Goal: Task Accomplishment & Management: Manage account settings

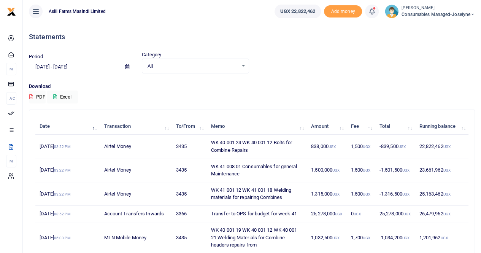
click at [425, 12] on span "Consumables managed-Joselyne" at bounding box center [438, 14] width 73 height 7
click at [433, 29] on link "Switch accounts" at bounding box center [446, 27] width 60 height 11
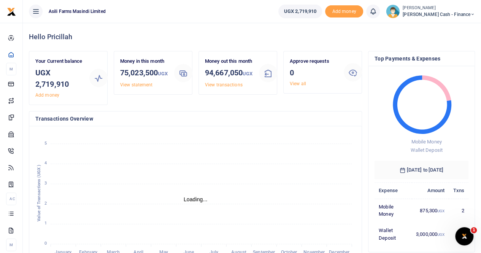
scroll to position [6, 6]
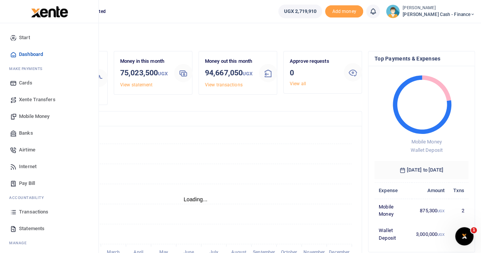
click at [37, 116] on span "Mobile Money" at bounding box center [34, 117] width 30 height 8
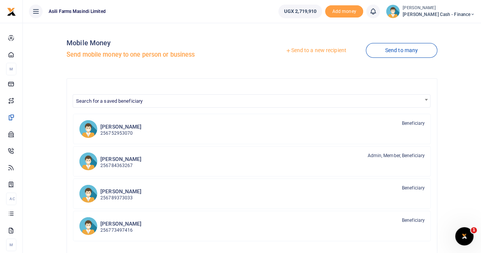
click at [317, 51] on link "Send to a new recipient" at bounding box center [315, 51] width 99 height 14
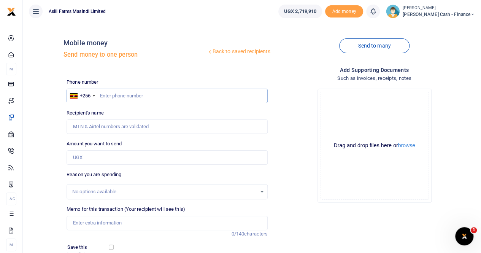
click at [111, 98] on input "text" at bounding box center [167, 96] width 201 height 14
paste input "0781028225"
type input "0781028225"
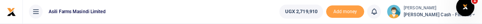
type input "Nyangoma Mariam"
type input "0781028225"
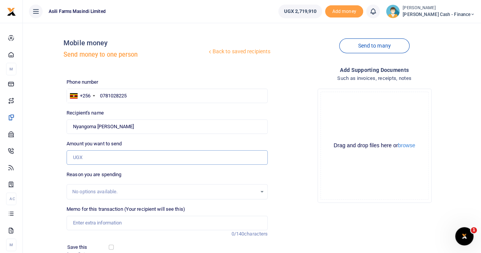
click at [81, 160] on input "Amount you want to send" at bounding box center [167, 157] width 201 height 14
paste input "495,000"
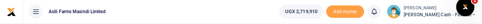
type input "495,000"
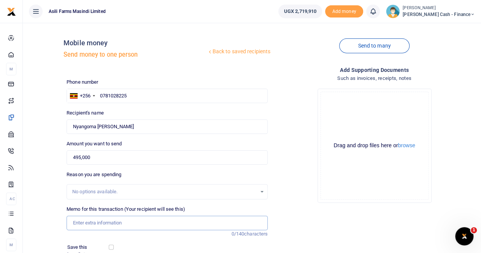
click at [90, 219] on input "Memo for this transaction (Your recipient will see this)" at bounding box center [167, 223] width 201 height 14
paste input "Lunch and Transport (29,Sept to 31st Oct, 2025) TO NYANGOMA MARIAM FOR SUPERVIS…"
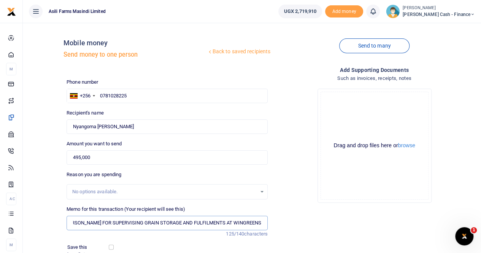
click at [71, 221] on input "Lunch and Transport (29,Sept to 31st Oct, 2025) TO NYANGOMA MARIAM FOR SUPERVIS…" at bounding box center [167, 223] width 201 height 14
click at [262, 222] on input "Lunch and Transport (29,Sept to 31st Oct, 2025) TO NYANGOMA MARIAM FOR SUPERVIS…" at bounding box center [167, 223] width 201 height 14
click at [406, 143] on button "browse" at bounding box center [406, 146] width 17 height 6
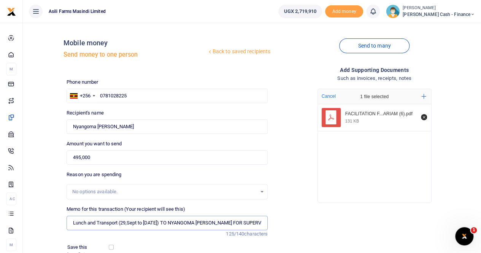
click at [120, 222] on input "Lunch and Transport (29,Sept to 31st Oct, 2025) TO NYANGOMA MARIAM FOR SUPERVIS…" at bounding box center [167, 223] width 201 height 14
click at [176, 223] on input "Lunch and Transport 29,Sept to 31st Oct, 2025) TO NYANGOMA MARIAM FOR SUPERVISI…" at bounding box center [167, 223] width 201 height 14
click at [162, 222] on input "Lunch and Transport 29,Sept to 31st Oct, 2025 TO NYANGOMA MARIAM FOR SUPERVISIN…" at bounding box center [167, 223] width 201 height 14
click at [125, 224] on input "Lunch and Transport 29,Sept to 31st Oct 2025 TO NYANGOMA MARIAM FOR SUPERVISING…" at bounding box center [167, 223] width 201 height 14
click at [73, 224] on input "Lunch and Transport 29Sept to 31st Oct 2025 TO NYANGOMA MARIAM FOR SUPERVISING …" at bounding box center [167, 223] width 201 height 14
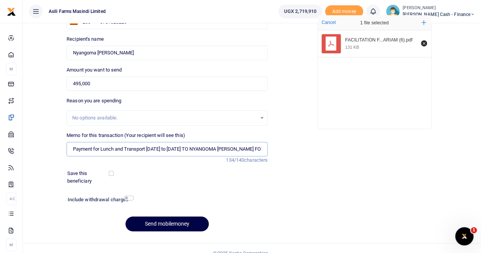
scroll to position [76, 0]
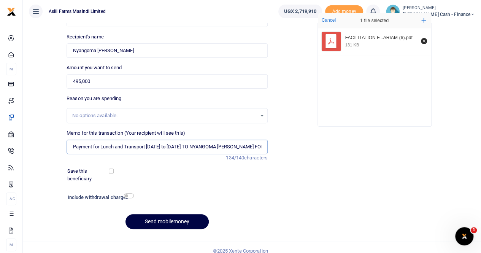
click at [206, 144] on input "Payment for Lunch and Transport 29Sept to 31st Oct 2025 TO NYANGOMA MARIAM FOR …" at bounding box center [167, 147] width 201 height 14
click at [203, 144] on input "Payment for Lunch and Transport 29Sept to 31st Oct 2025 TO NYANGOMA MARIAM FOR …" at bounding box center [167, 147] width 201 height 14
drag, startPoint x: 204, startPoint y: 145, endPoint x: 268, endPoint y: 144, distance: 64.6
click at [268, 145] on div "Memo for this transaction (Your recipient will see this) Payment for Lunch and …" at bounding box center [166, 145] width 207 height 32
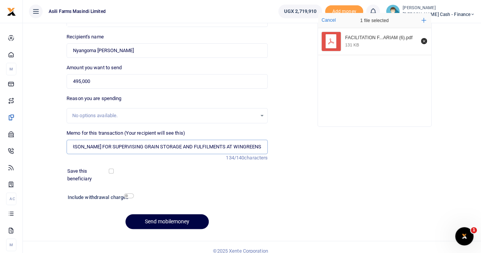
click at [261, 146] on input "Payment for Lunch and Transport 29Sept to 31st Oct 2025 TO NYANGOMA MARIAM FOR …" at bounding box center [167, 147] width 201 height 14
click at [74, 145] on input "Payment for Lunch and Transport 29Sept to 31st Oct 2025 TO NYANGOMA MARIAM FOR …" at bounding box center [167, 147] width 201 height 14
click at [262, 144] on input "Payment for Lunch and Transport 29Sept to 31st Oct 2025 TO NYANGOMA MARIAM FOR …" at bounding box center [167, 147] width 201 height 14
click at [68, 145] on input "Payment for Lunch and Transport 29Sept to 31st Oct 2025 TO NYANGOMA MARIAM FOR …" at bounding box center [167, 147] width 201 height 14
drag, startPoint x: 73, startPoint y: 145, endPoint x: 77, endPoint y: 146, distance: 3.9
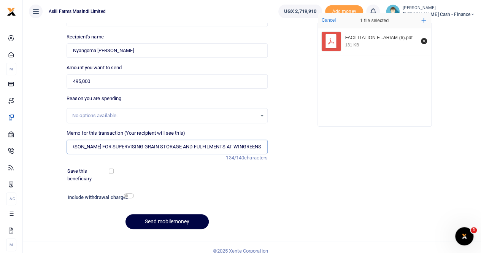
click at [74, 145] on input "Payment for Lunch and Transport 29Sept to 31st Oct 2025 TO NYANGOMA MARIAM FOR …" at bounding box center [167, 147] width 201 height 14
click at [190, 151] on input "Payment for Lunch and Transport 29Sept to 31st Oct 2025 TO NYANGOMA MARIAM FOR …" at bounding box center [167, 147] width 201 height 14
click at [101, 145] on input "Payment for Lunch and Transport 29Sept to 31st Oct 2025 TO NYANGOMA MARIAM FOR …" at bounding box center [167, 147] width 201 height 14
type input "Payment for Lunch and Transport 29Sept to 31st Oct 2025 FOR SUPERVISING GRAIN S…"
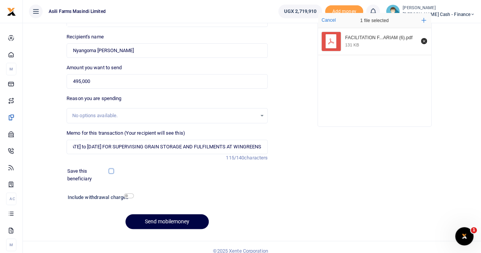
scroll to position [0, 0]
click at [124, 193] on input "checkbox" at bounding box center [129, 195] width 10 height 5
checkbox input "true"
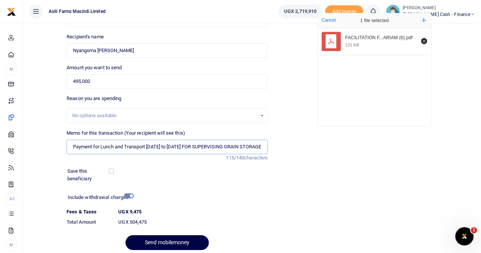
click at [171, 144] on input "Payment for Lunch and Transport 29Sept to 31st Oct 2025 FOR SUPERVISING GRAIN S…" at bounding box center [167, 147] width 201 height 14
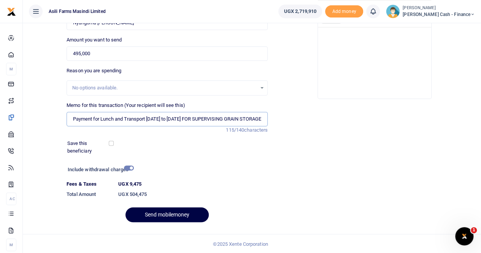
scroll to position [104, 0]
click at [111, 142] on input "checkbox" at bounding box center [111, 142] width 5 height 5
checkbox input "false"
click at [132, 165] on input "checkbox" at bounding box center [129, 167] width 10 height 5
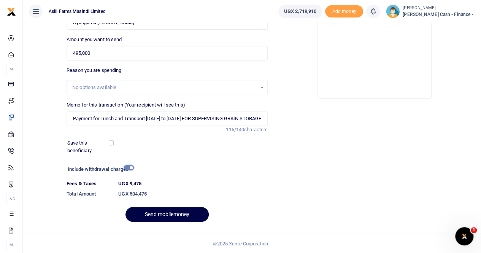
checkbox input "false"
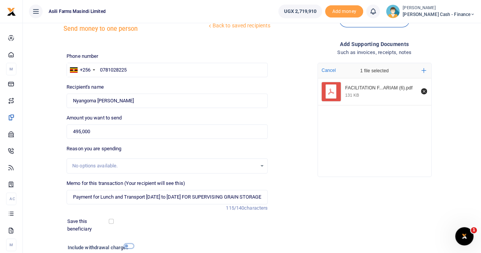
scroll to position [38, 0]
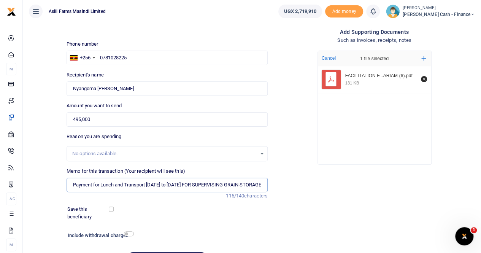
click at [200, 183] on input "Payment for Lunch and Transport 29Sept to 31st Oct 2025 FOR SUPERVISING GRAIN S…" at bounding box center [167, 185] width 201 height 14
click at [203, 183] on input "Payment for Lunch and Transport 29Sept to 31st Oct 2025 FOR SUPERVISING GRAIN S…" at bounding box center [167, 185] width 201 height 14
type input "Payment for Lunch and Transport 29Sept to 31st Oct 2025 to FOR SUPERVISING GRAI…"
click at [109, 206] on input "checkbox" at bounding box center [111, 208] width 5 height 5
click at [112, 208] on input "checkbox" at bounding box center [111, 208] width 5 height 5
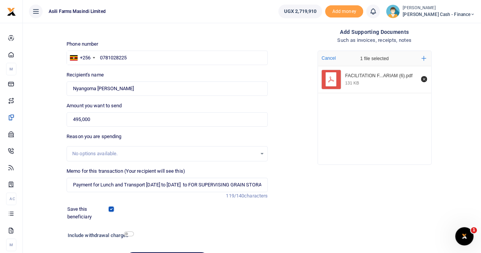
checkbox input "false"
click at [221, 184] on input "Payment for Lunch and Transport 29Sept to 31st Oct 2025 to FOR SUPERVISING GRAI…" at bounding box center [167, 185] width 201 height 14
drag, startPoint x: 206, startPoint y: 182, endPoint x: 214, endPoint y: 184, distance: 7.7
click at [207, 182] on input "Payment for Lunch and Transport 29Sept to 31st Oct 2025 to FOR SUPERVISING GRAI…" at bounding box center [167, 185] width 201 height 14
click at [208, 184] on input "Payment for Lunch and Transport 29Sept to 31st Oct 2025 to FOR SUPERVISING GRAI…" at bounding box center [167, 185] width 201 height 14
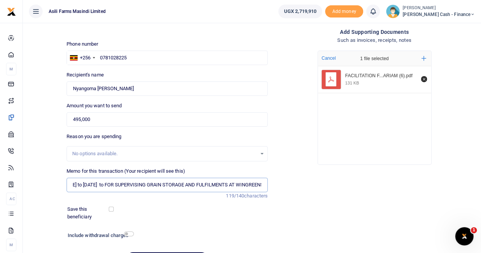
scroll to position [0, 108]
drag, startPoint x: 210, startPoint y: 184, endPoint x: 276, endPoint y: 184, distance: 66.9
click at [276, 184] on div "Phone number +256 Uganda +256 0781028225 Phone is required. Recipient's name Fo…" at bounding box center [270, 156] width 414 height 233
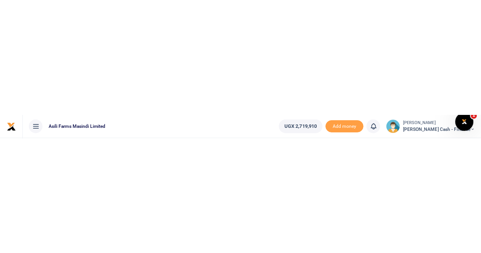
scroll to position [0, 70]
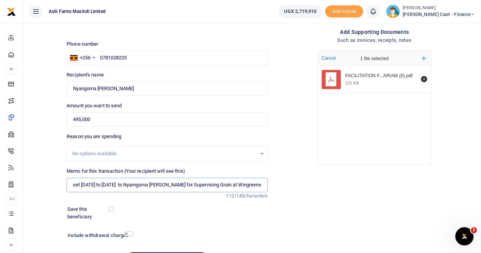
click at [231, 184] on input "Payment for Lunch and Transport 29Sept to 31st Oct 2025 to Nyamgoma Mariam for …" at bounding box center [167, 185] width 201 height 14
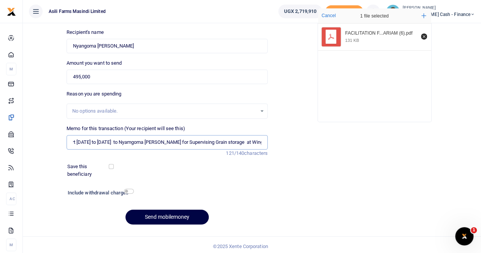
scroll to position [83, 0]
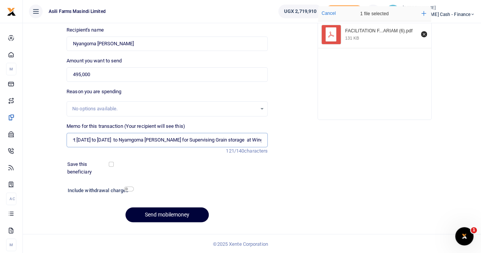
type input "Payment for Lunch and Transport 29Sept to 31st Oct 2025 to Nyamgoma Mariam for …"
click at [167, 213] on button "Send mobilemoney" at bounding box center [166, 214] width 83 height 15
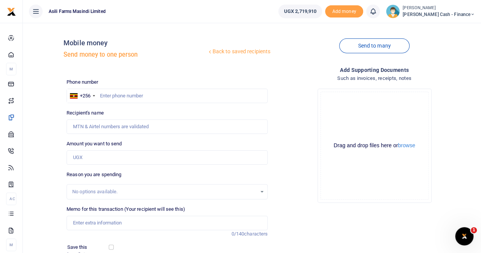
click at [443, 9] on small "[PERSON_NAME]" at bounding box center [439, 8] width 72 height 6
click at [443, 26] on link "Switch accounts" at bounding box center [421, 27] width 60 height 11
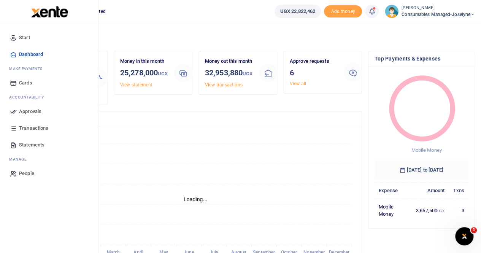
scroll to position [6, 6]
click at [25, 110] on span "Approvals" at bounding box center [30, 112] width 22 height 8
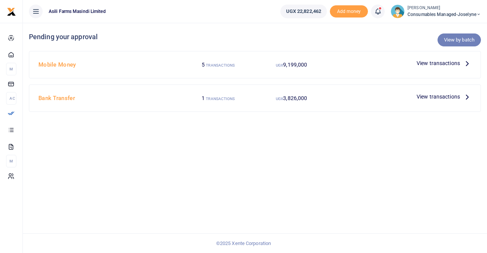
click at [451, 36] on link "View by batch" at bounding box center [458, 39] width 43 height 13
click at [447, 63] on span "View transactions" at bounding box center [437, 63] width 43 height 8
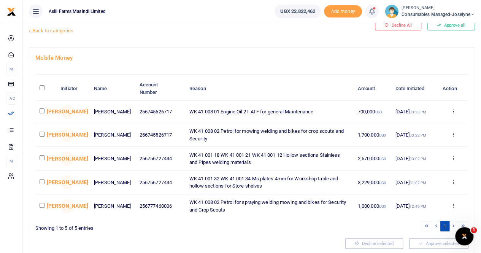
scroll to position [9, 0]
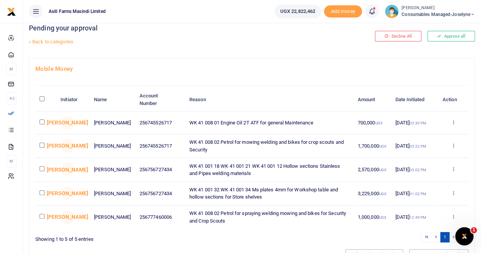
click at [452, 122] on icon at bounding box center [453, 121] width 5 height 5
click at [416, 169] on link "Details" at bounding box center [425, 169] width 60 height 11
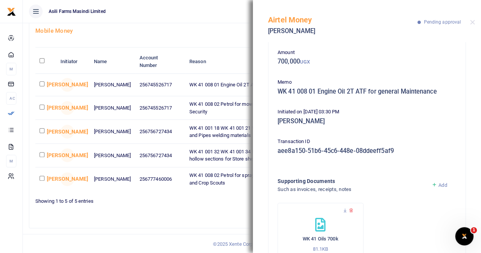
scroll to position [68, 0]
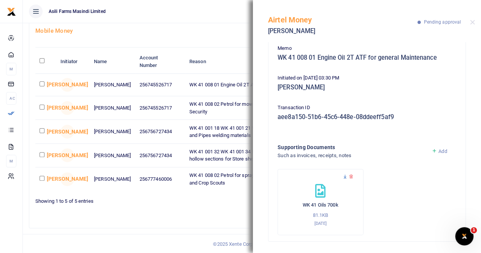
click at [343, 176] on icon at bounding box center [345, 176] width 5 height 5
click at [344, 175] on icon at bounding box center [345, 176] width 5 height 5
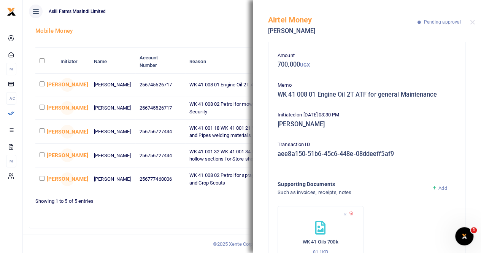
scroll to position [0, 0]
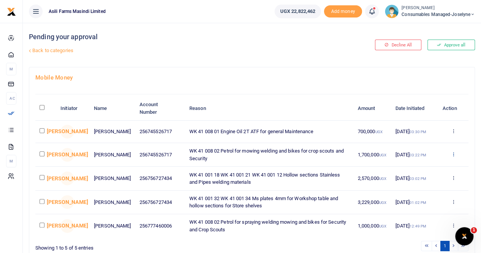
click at [453, 154] on icon at bounding box center [453, 153] width 5 height 5
click at [424, 202] on link "Details" at bounding box center [425, 201] width 60 height 11
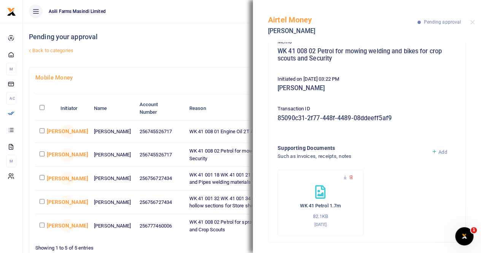
scroll to position [75, 0]
click at [344, 176] on icon at bounding box center [345, 176] width 5 height 5
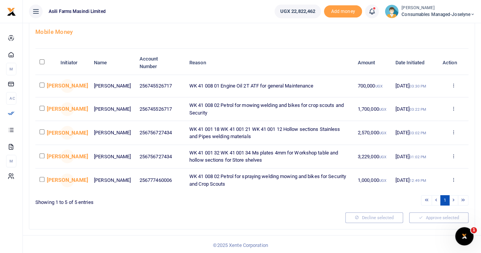
scroll to position [47, 0]
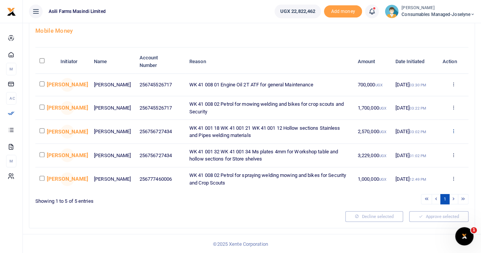
click at [453, 130] on icon at bounding box center [453, 130] width 5 height 5
click at [420, 176] on link "Details" at bounding box center [425, 178] width 60 height 11
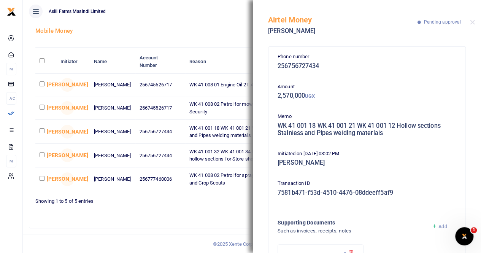
scroll to position [75, 0]
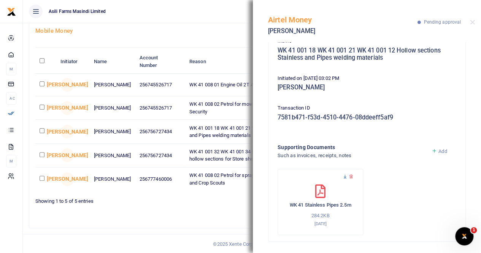
click at [344, 175] on icon at bounding box center [345, 176] width 5 height 5
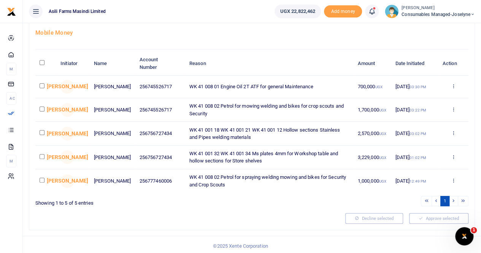
scroll to position [47, 0]
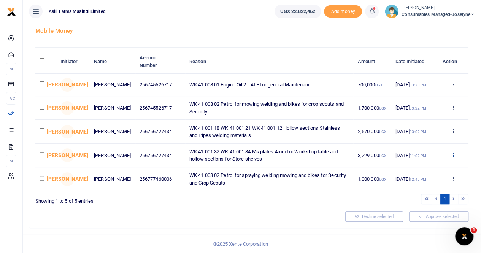
click at [453, 154] on icon at bounding box center [453, 154] width 5 height 5
click at [425, 200] on link "Details" at bounding box center [425, 202] width 60 height 11
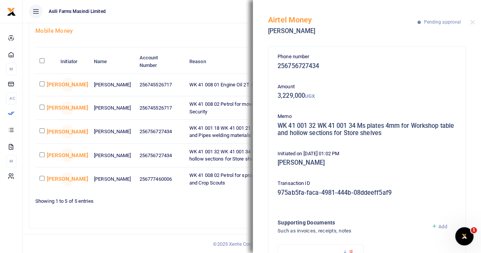
scroll to position [75, 0]
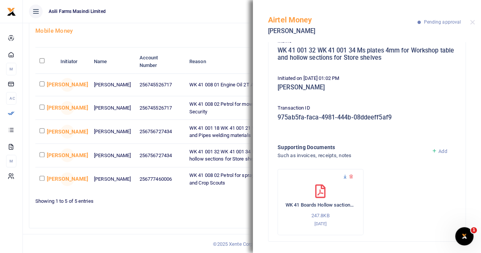
click at [344, 176] on icon at bounding box center [345, 176] width 5 height 5
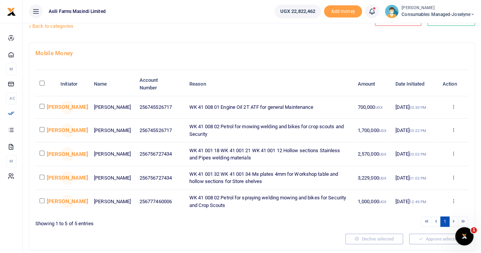
scroll to position [47, 0]
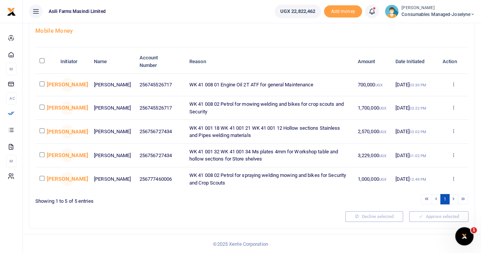
click at [453, 177] on icon at bounding box center [453, 178] width 5 height 5
click at [416, 224] on link "Details" at bounding box center [425, 225] width 60 height 11
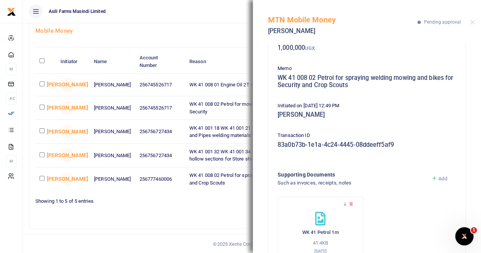
scroll to position [75, 0]
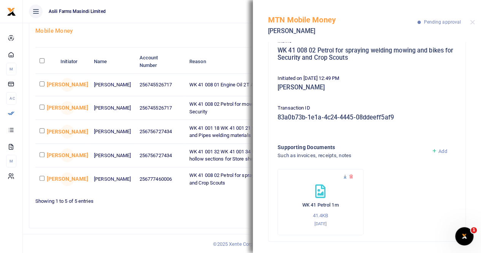
click at [343, 176] on icon at bounding box center [345, 176] width 5 height 5
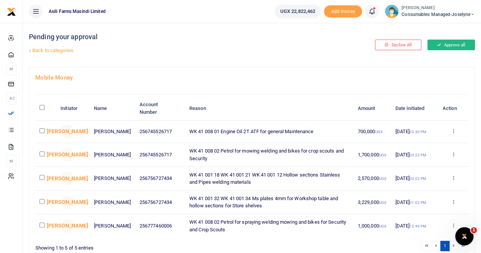
click at [446, 42] on button "Approve all" at bounding box center [451, 45] width 48 height 11
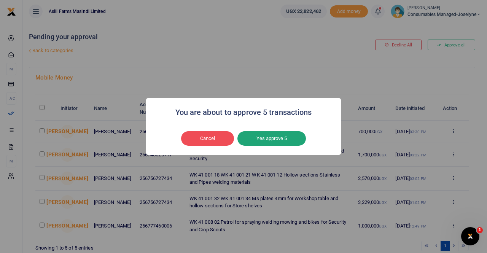
click at [284, 139] on button "Yes approve 5" at bounding box center [271, 138] width 68 height 14
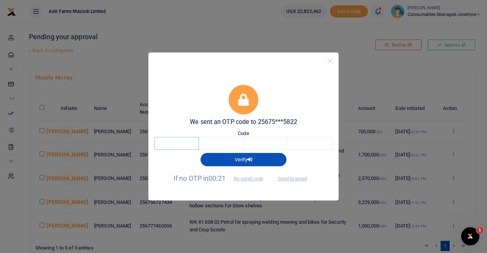
click at [192, 142] on input "text" at bounding box center [176, 143] width 44 height 13
type input "7"
type input "0"
type input "9"
type input "5"
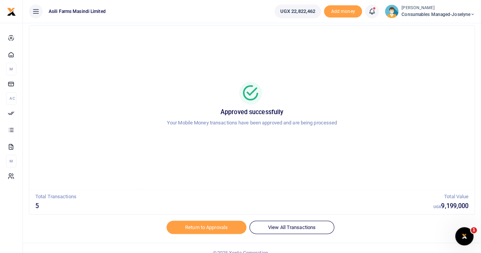
scroll to position [27, 0]
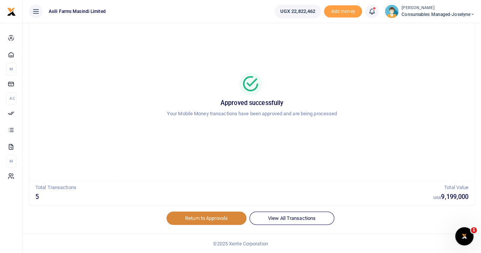
click at [204, 215] on link "Return to Approvals" at bounding box center [207, 217] width 80 height 13
click at [196, 215] on link "Return to Approvals" at bounding box center [207, 217] width 80 height 13
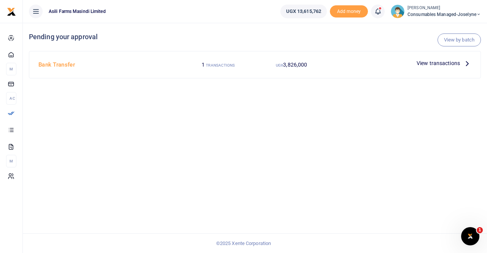
click at [450, 62] on span "View transactions" at bounding box center [437, 63] width 43 height 8
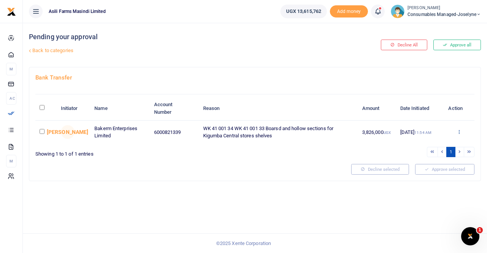
click at [459, 129] on icon at bounding box center [458, 131] width 5 height 5
click at [422, 176] on link "Details" at bounding box center [431, 178] width 60 height 11
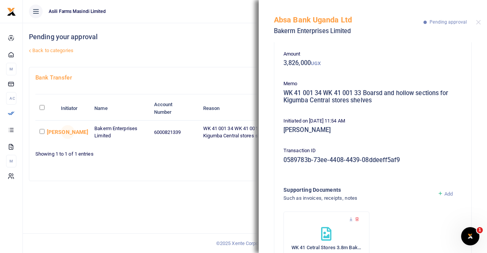
scroll to position [75, 0]
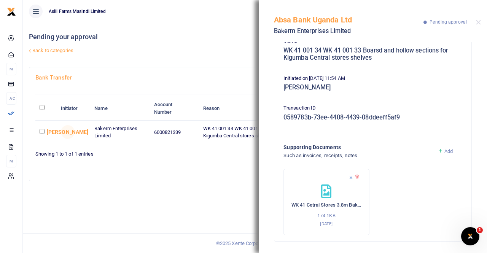
click at [351, 175] on icon at bounding box center [350, 176] width 5 height 5
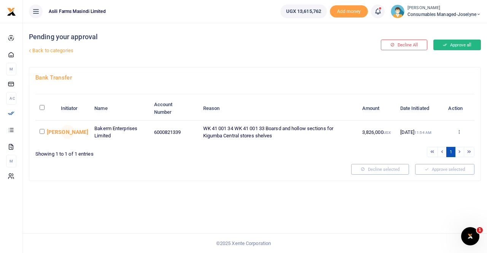
click at [454, 43] on button "Approve all" at bounding box center [457, 45] width 48 height 11
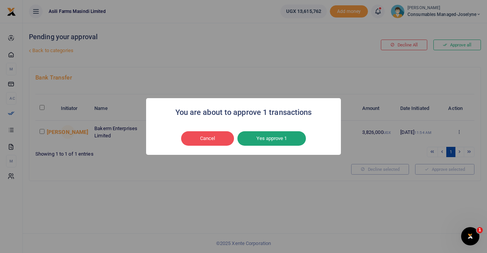
click at [284, 138] on button "Yes approve 1" at bounding box center [271, 138] width 68 height 14
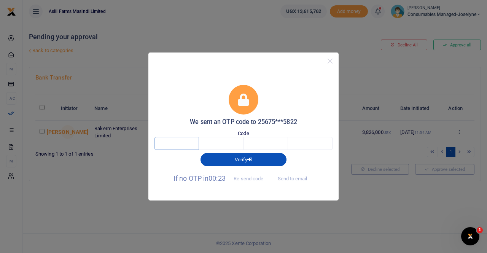
click at [190, 148] on input "text" at bounding box center [176, 143] width 44 height 13
type input "2"
type input "3"
type input "4"
type input "5"
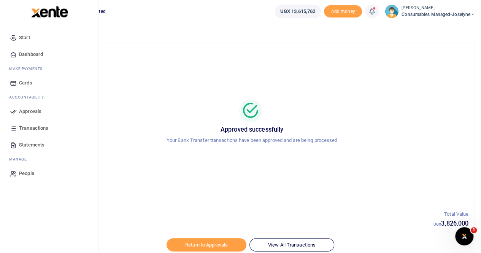
click at [26, 126] on span "Transactions" at bounding box center [33, 128] width 29 height 8
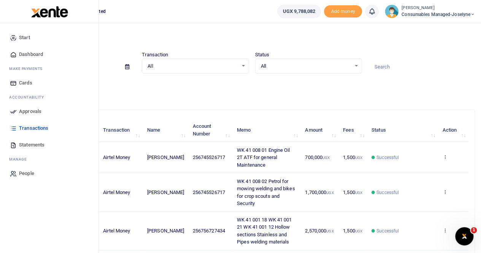
click at [29, 111] on span "Approvals" at bounding box center [30, 112] width 22 height 8
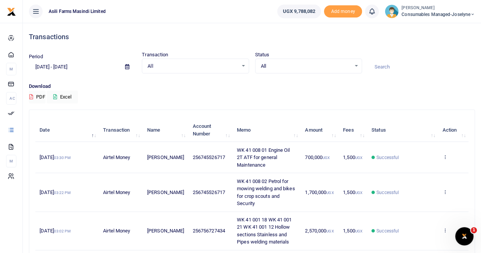
click at [442, 10] on small "[PERSON_NAME]" at bounding box center [438, 8] width 73 height 6
click at [442, 27] on link "Switch accounts" at bounding box center [446, 27] width 60 height 11
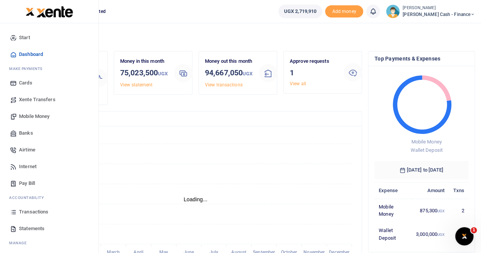
scroll to position [18, 0]
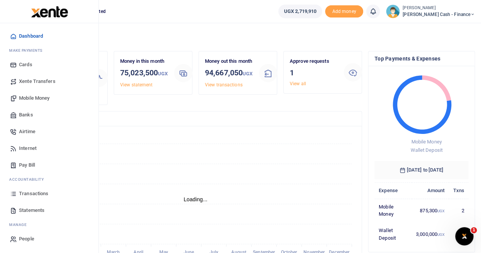
click at [35, 193] on span "Transactions" at bounding box center [33, 194] width 29 height 8
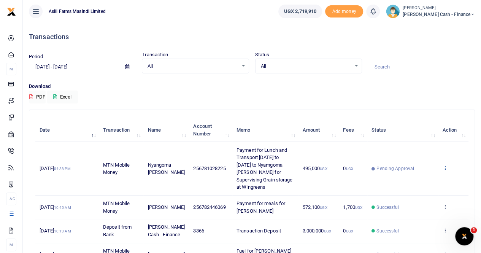
click at [446, 166] on icon at bounding box center [444, 167] width 5 height 5
click at [421, 178] on link "View details" at bounding box center [417, 180] width 60 height 11
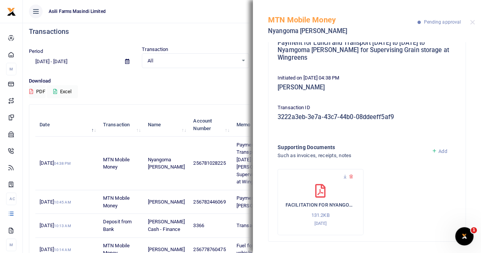
scroll to position [190, 0]
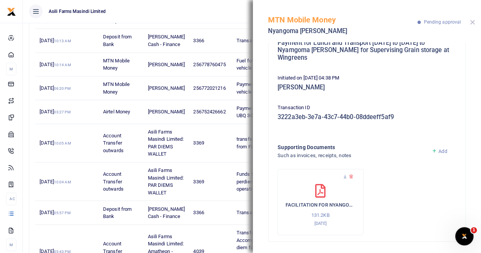
click at [471, 23] on button "Close" at bounding box center [472, 22] width 5 height 5
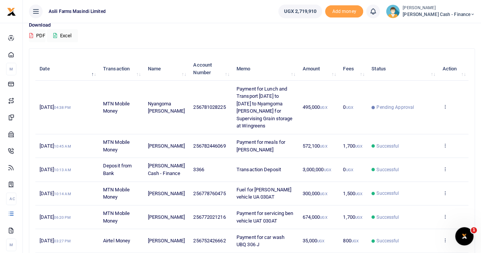
scroll to position [0, 0]
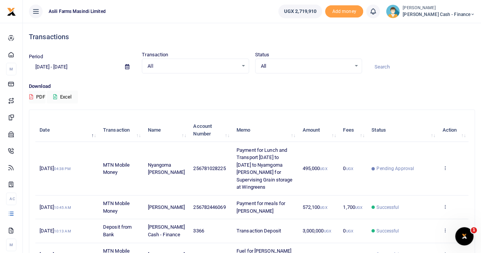
click at [126, 68] on icon at bounding box center [127, 66] width 4 height 5
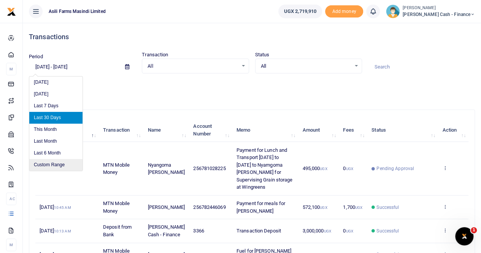
click at [52, 165] on li "Custom Range" at bounding box center [55, 165] width 53 height 12
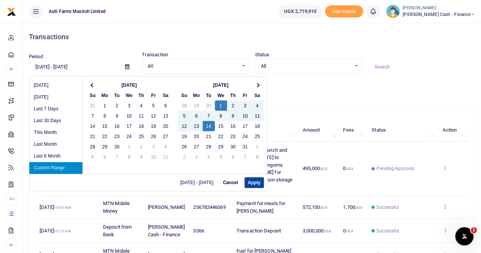
click at [254, 183] on button "Apply" at bounding box center [253, 182] width 19 height 11
type input "10/01/2025 - 10/14/2025"
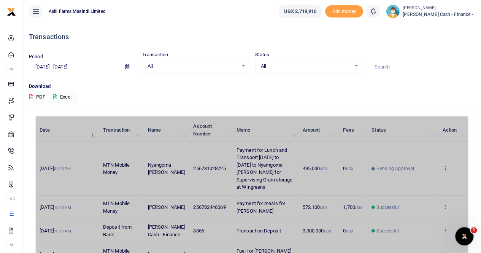
click at [69, 95] on button "Excel" at bounding box center [62, 96] width 31 height 13
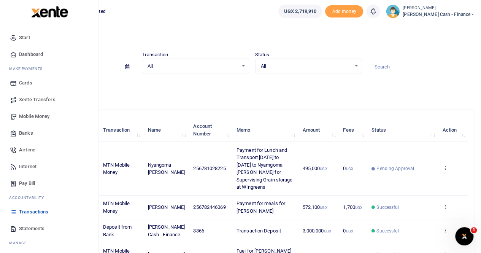
click at [28, 227] on span "Statements" at bounding box center [31, 229] width 25 height 8
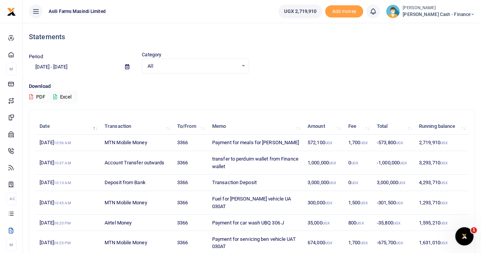
click at [127, 66] on icon at bounding box center [127, 66] width 4 height 5
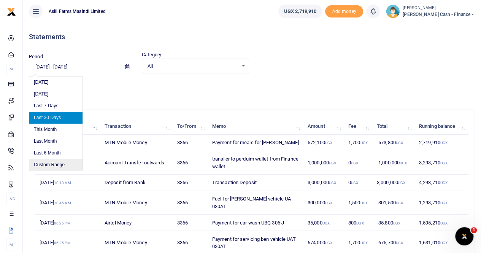
click at [56, 161] on li "Custom Range" at bounding box center [55, 165] width 53 height 12
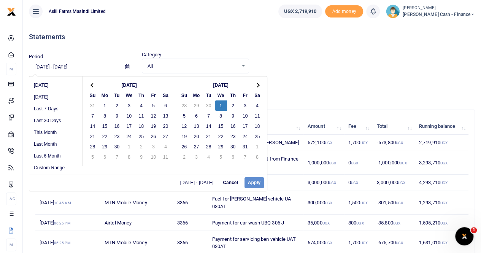
drag, startPoint x: 218, startPoint y: 103, endPoint x: 218, endPoint y: 111, distance: 8.0
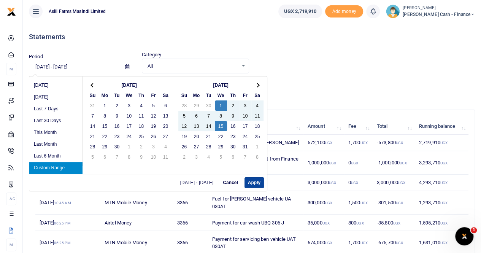
click at [248, 182] on button "Apply" at bounding box center [253, 182] width 19 height 11
type input "[DATE] - [DATE]"
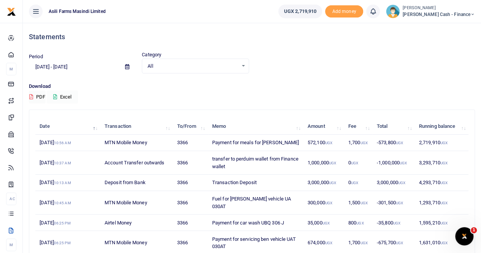
click at [65, 95] on button "Excel" at bounding box center [62, 96] width 31 height 13
click at [440, 12] on span "Petty Cash - Finance" at bounding box center [439, 14] width 72 height 7
click at [444, 28] on link "Switch accounts" at bounding box center [421, 27] width 60 height 11
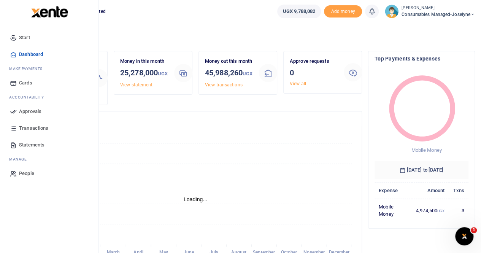
scroll to position [6, 6]
click at [34, 147] on span "Statements" at bounding box center [31, 145] width 25 height 8
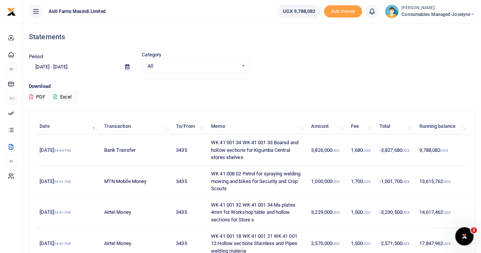
click at [127, 66] on icon at bounding box center [127, 66] width 4 height 5
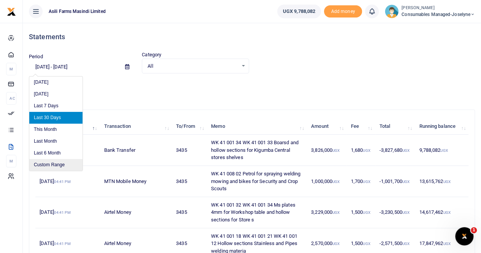
click at [54, 164] on li "Custom Range" at bounding box center [55, 165] width 53 height 12
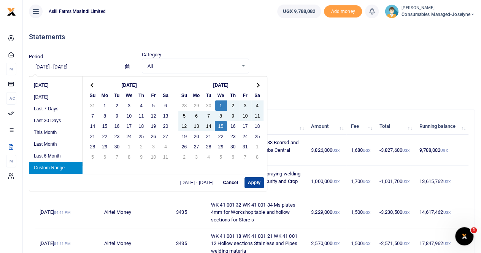
click at [252, 182] on button "Apply" at bounding box center [253, 182] width 19 height 11
type input "10/01/2025 - 10/15/2025"
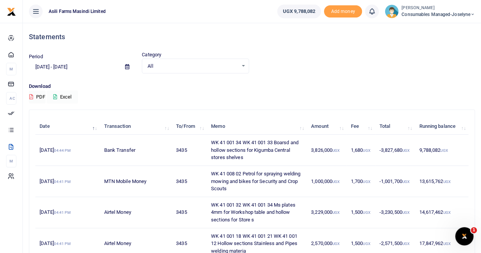
click at [62, 96] on button "Excel" at bounding box center [62, 96] width 31 height 13
click at [434, 10] on small "[PERSON_NAME]" at bounding box center [438, 8] width 73 height 6
click at [440, 25] on link "Switch accounts" at bounding box center [446, 27] width 60 height 11
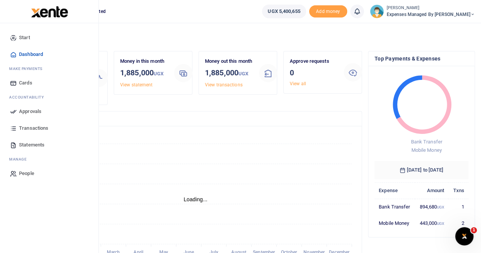
scroll to position [6, 6]
click at [35, 143] on span "Statements" at bounding box center [31, 145] width 25 height 8
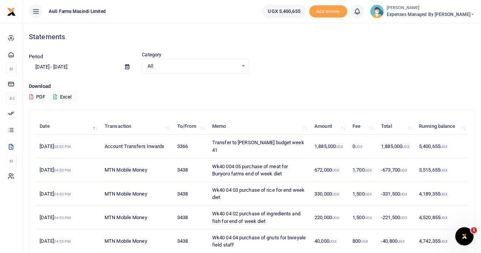
click at [126, 65] on icon at bounding box center [127, 66] width 4 height 5
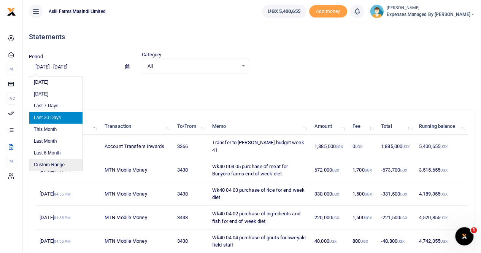
click at [59, 165] on li "Custom Range" at bounding box center [55, 165] width 53 height 12
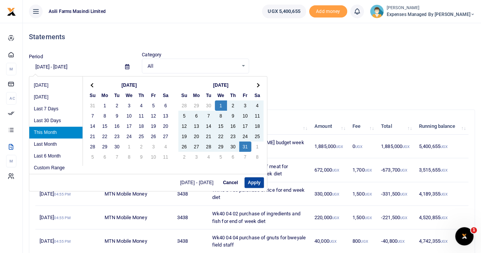
click at [254, 181] on button "Apply" at bounding box center [253, 182] width 19 height 11
type input "10/01/2025 - 10/31/2025"
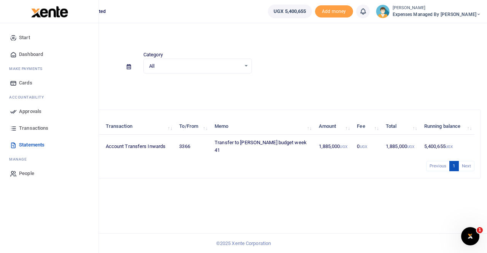
click at [29, 113] on span "Approvals" at bounding box center [30, 112] width 22 height 8
click at [33, 109] on span "Approvals" at bounding box center [30, 112] width 22 height 8
